Goal: Information Seeking & Learning: Learn about a topic

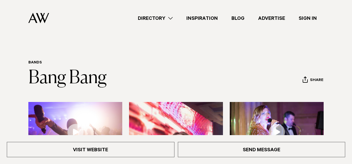
click at [163, 17] on link "Directory" at bounding box center [155, 18] width 48 height 8
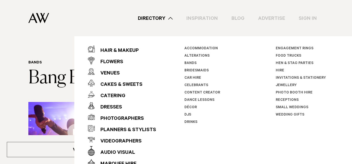
click at [190, 62] on link "Bands" at bounding box center [190, 63] width 12 height 4
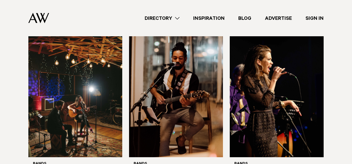
scroll to position [529, 0]
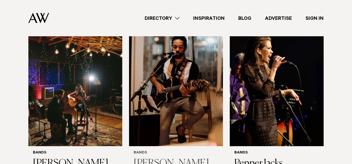
click at [178, 86] on img at bounding box center [176, 83] width 94 height 126
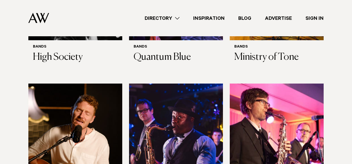
scroll to position [1213, 0]
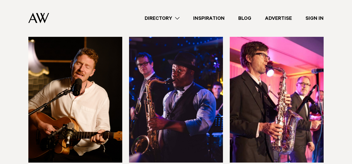
click at [158, 97] on img at bounding box center [176, 100] width 94 height 126
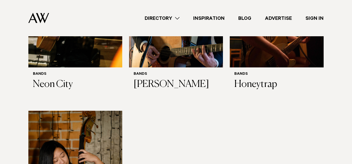
scroll to position [2122, 0]
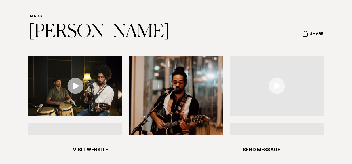
scroll to position [92, 0]
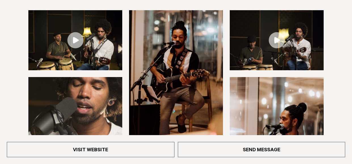
click at [72, 41] on link at bounding box center [75, 40] width 94 height 60
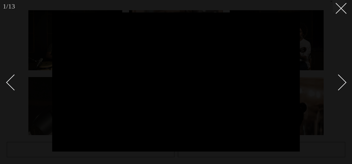
click at [20, 122] on div at bounding box center [176, 82] width 352 height 164
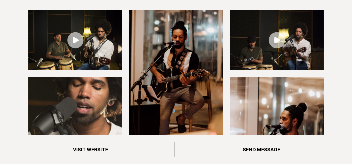
scroll to position [104, 0]
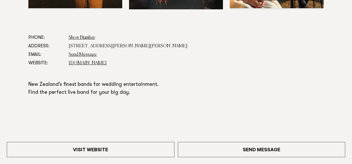
scroll to position [298, 0]
